Goal: Task Accomplishment & Management: Manage account settings

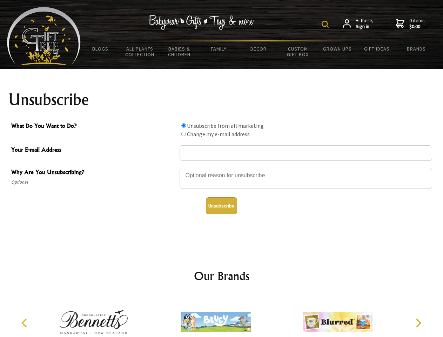
click at [326, 24] on img at bounding box center [325, 24] width 7 height 7
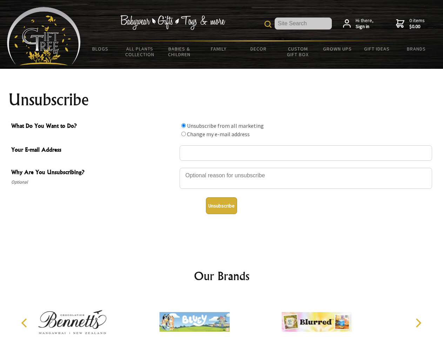
click at [222, 167] on div at bounding box center [306, 179] width 253 height 25
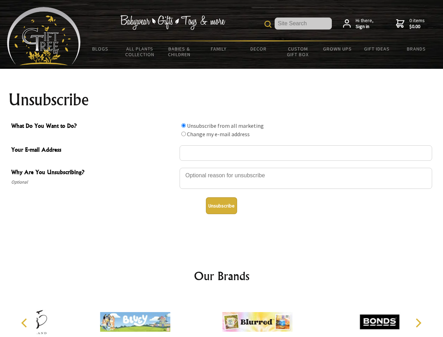
click at [184, 125] on input "What Do You Want to Do?" at bounding box center [183, 125] width 5 height 5
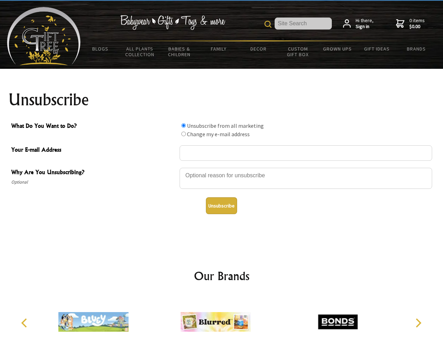
click at [184, 134] on input "What Do You Want to Do?" at bounding box center [183, 134] width 5 height 5
click at [221, 206] on button "Unsubscribe" at bounding box center [221, 205] width 31 height 17
click at [222, 316] on img at bounding box center [216, 321] width 70 height 53
click at [25, 323] on icon "Previous" at bounding box center [24, 322] width 9 height 9
click at [418, 323] on icon "Next" at bounding box center [417, 322] width 9 height 9
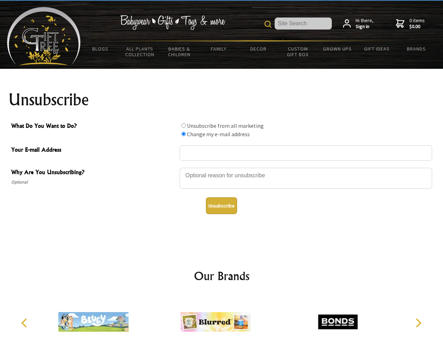
radio input "true"
